Goal: Check status: Check status

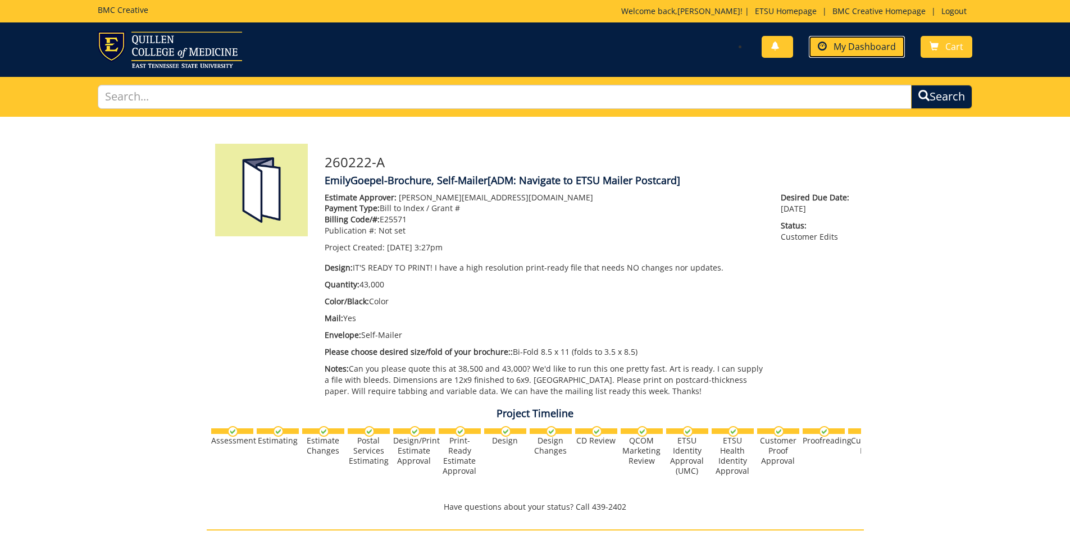
click at [870, 42] on span "My Dashboard" at bounding box center [865, 46] width 62 height 12
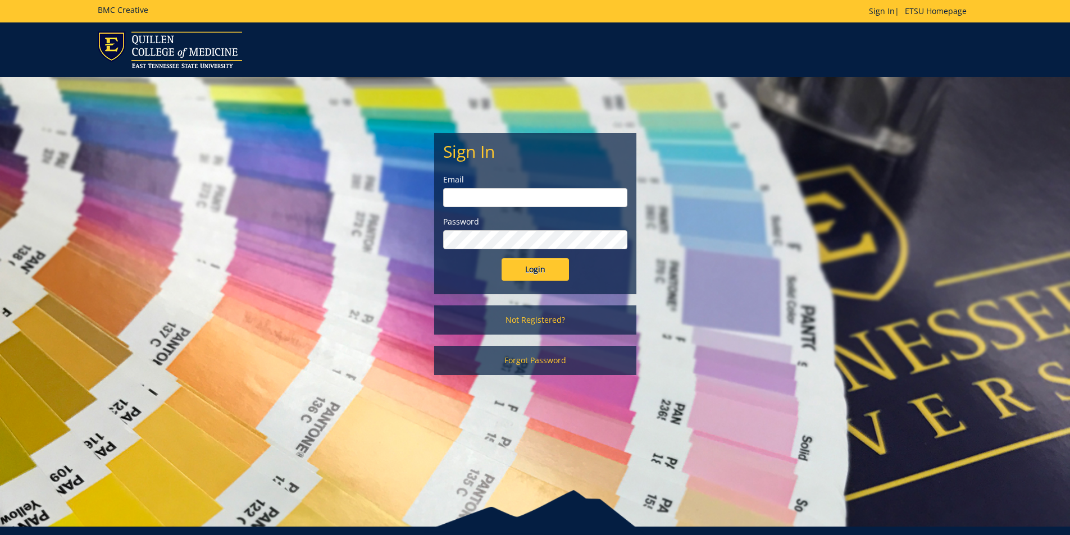
type input "[PERSON_NAME][EMAIL_ADDRESS][DOMAIN_NAME]"
click at [549, 269] on input "Login" at bounding box center [535, 269] width 67 height 22
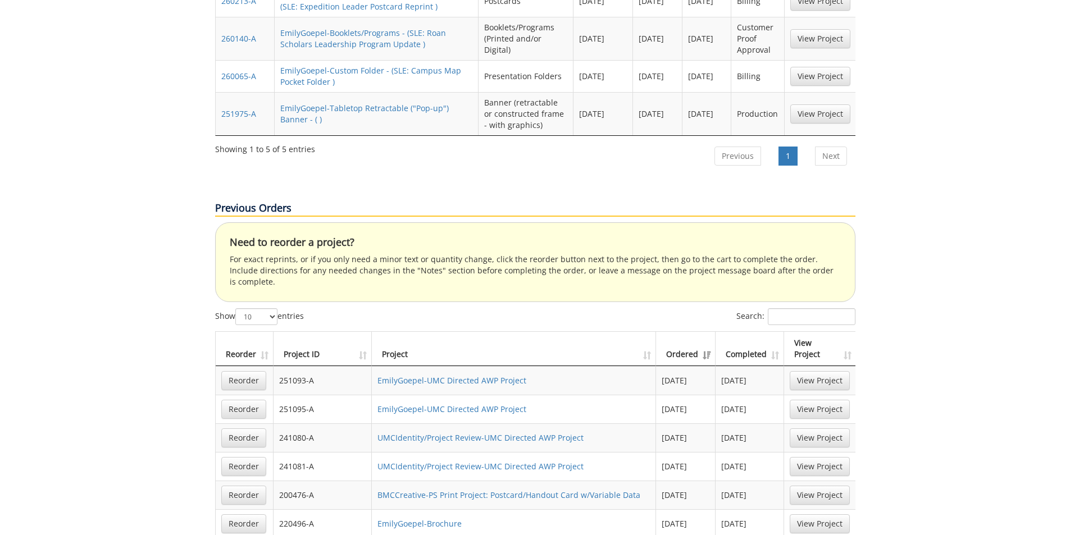
scroll to position [674, 0]
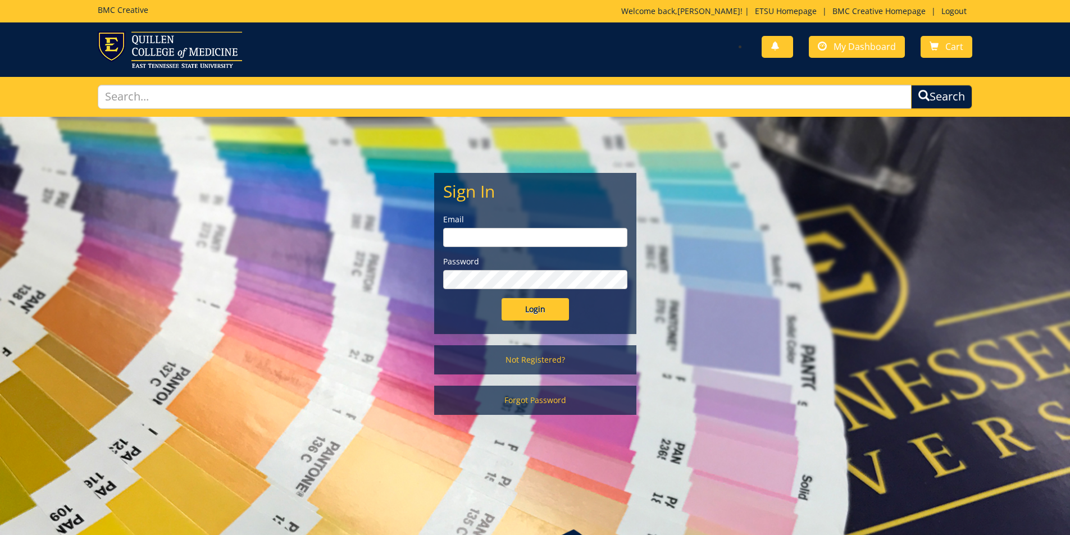
type input "goepel@etsu.edu"
click at [524, 310] on input "Login" at bounding box center [535, 309] width 67 height 22
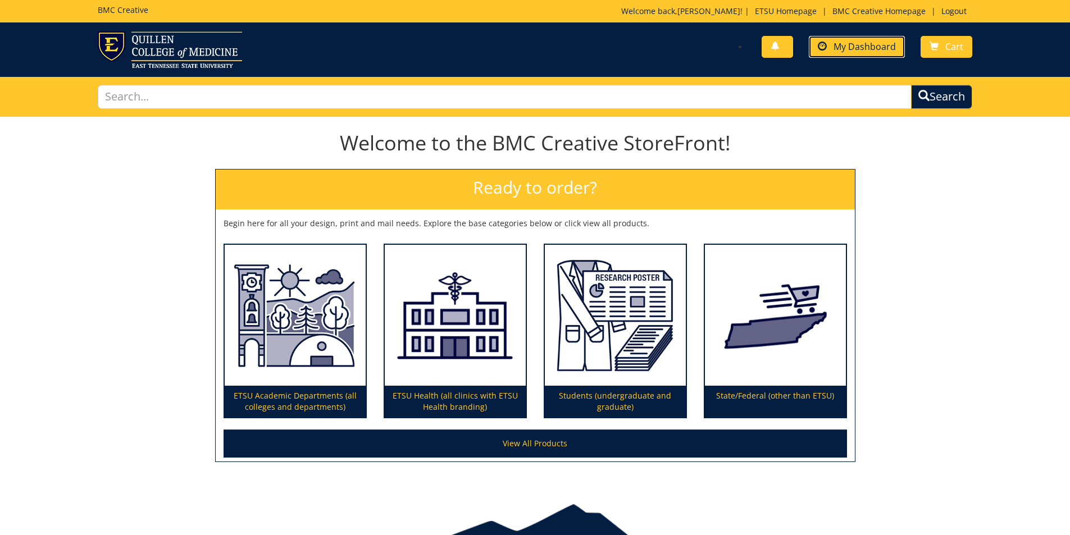
click at [863, 51] on span "My Dashboard" at bounding box center [865, 46] width 62 height 12
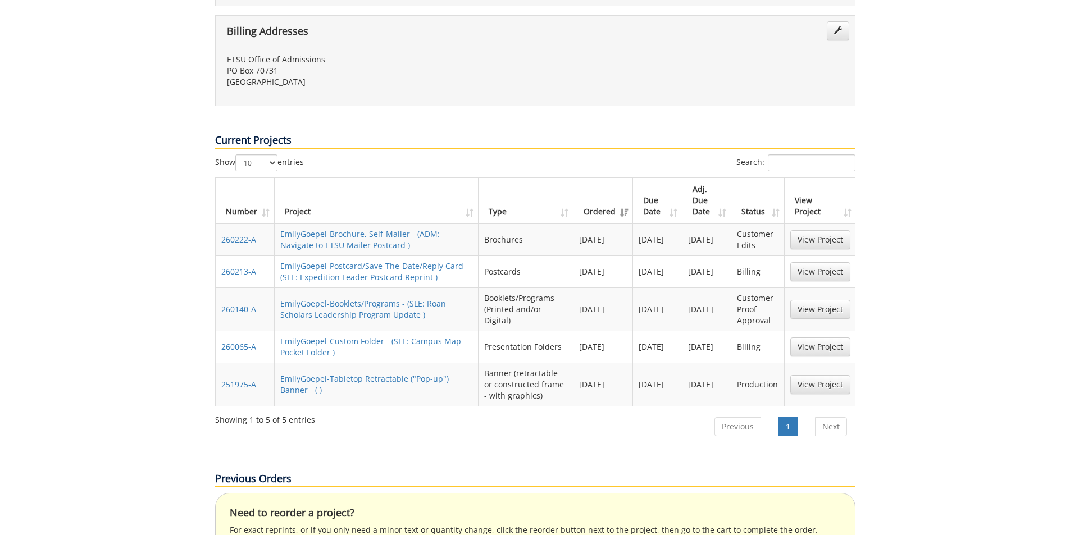
scroll to position [393, 0]
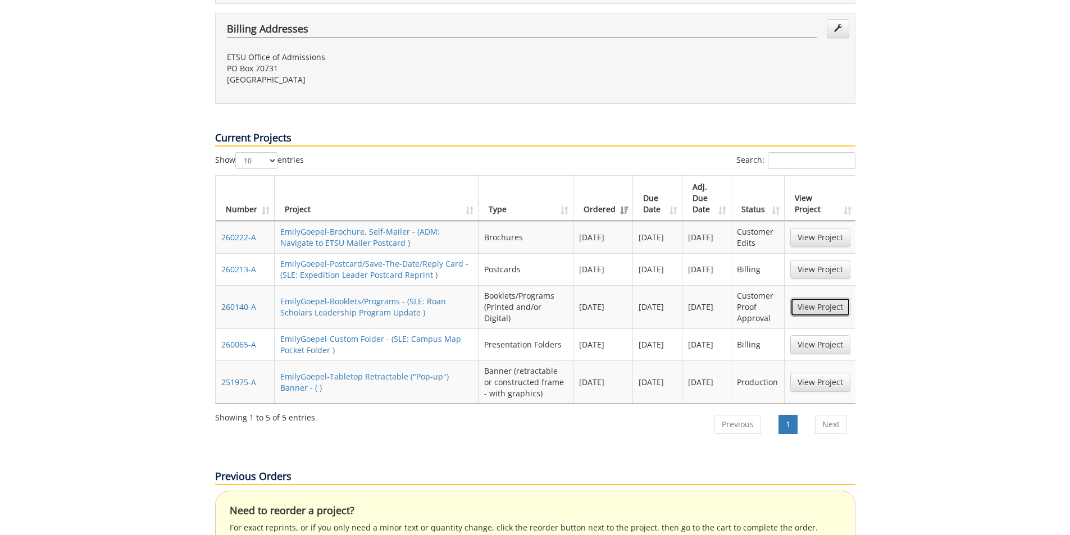
click at [829, 298] on link "View Project" at bounding box center [820, 307] width 60 height 19
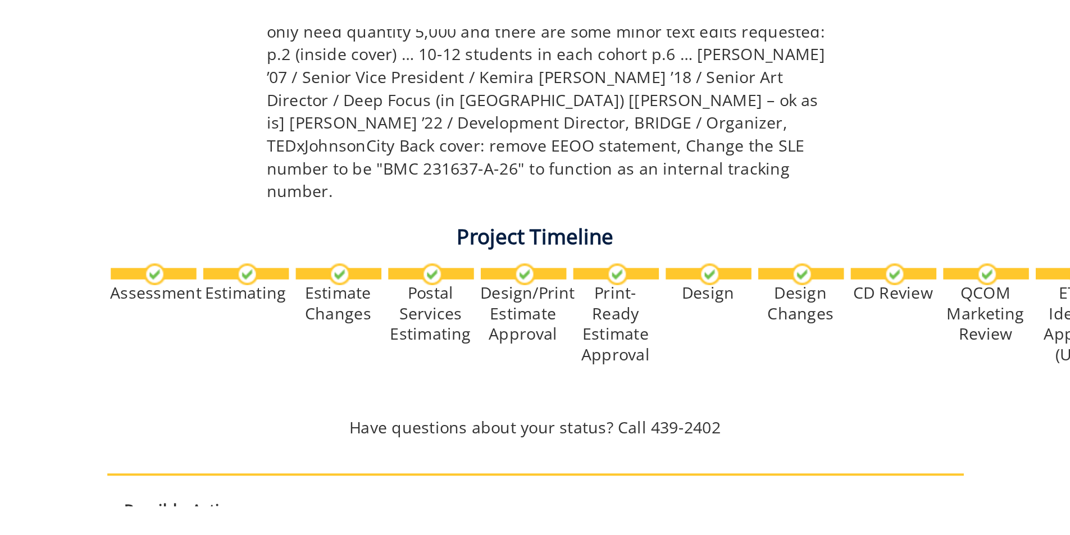
scroll to position [1226, 0]
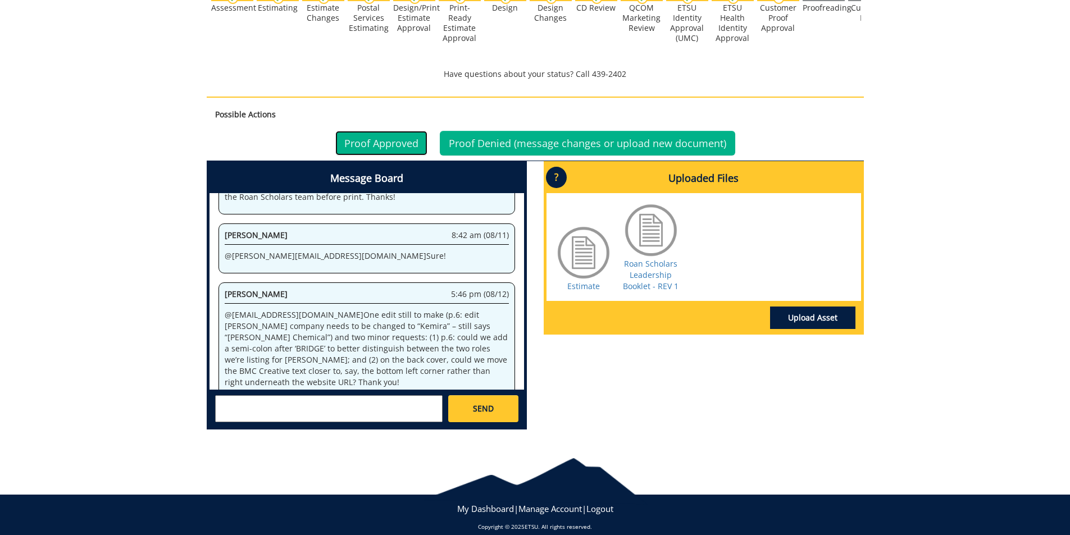
click at [387, 137] on link "Proof Approved" at bounding box center [381, 143] width 92 height 25
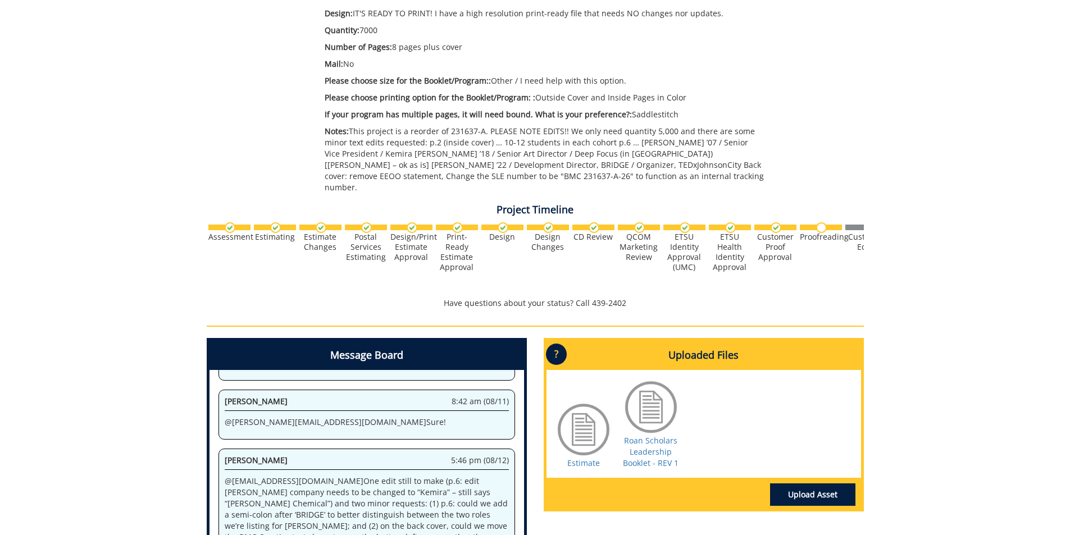
scroll to position [337, 0]
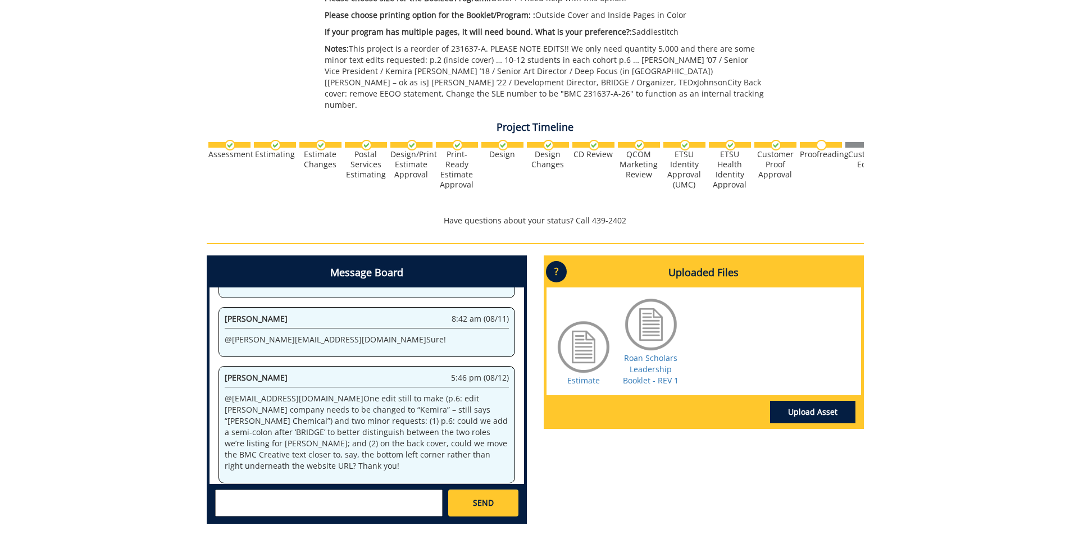
click at [300, 490] on textarea at bounding box center [329, 503] width 228 height 27
type textarea "@[EMAIL_ADDRESS][DOMAIN_NAME] thanks for these changes--this is approved to pri…"
click at [491, 503] on link "SEND" at bounding box center [483, 503] width 70 height 27
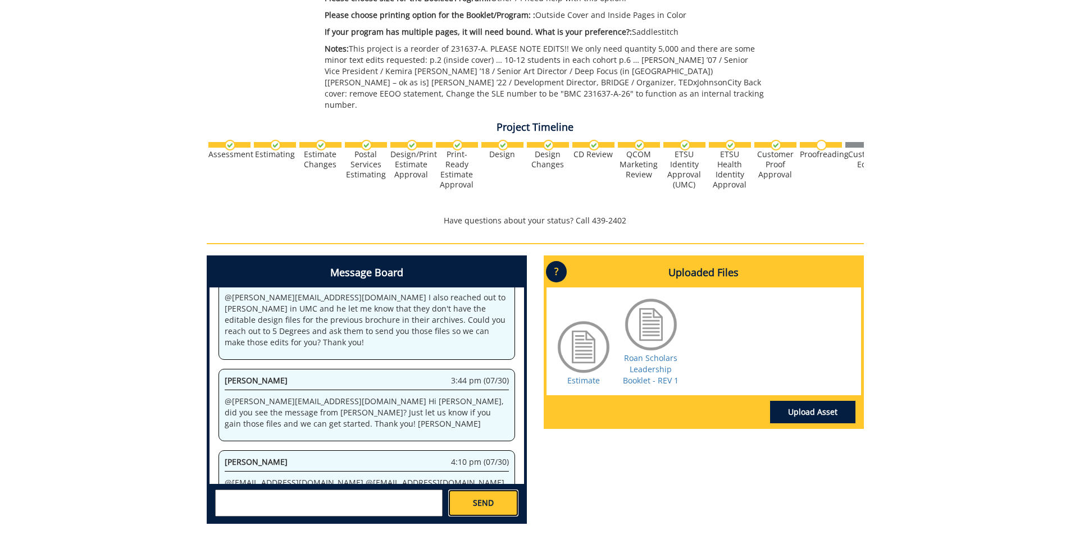
scroll to position [22059, 0]
